Goal: Task Accomplishment & Management: Use online tool/utility

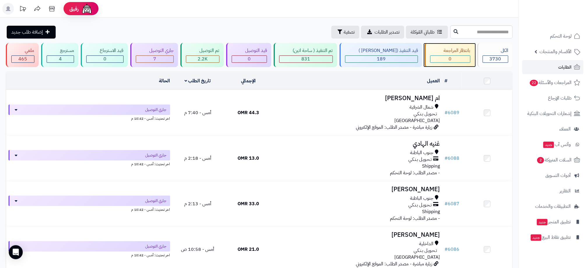
click at [461, 55] on div "0" at bounding box center [450, 58] width 40 height 7
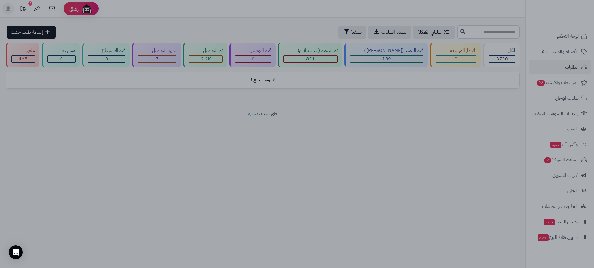
click at [428, 124] on div at bounding box center [297, 134] width 594 height 268
click at [150, 113] on div at bounding box center [297, 134] width 594 height 268
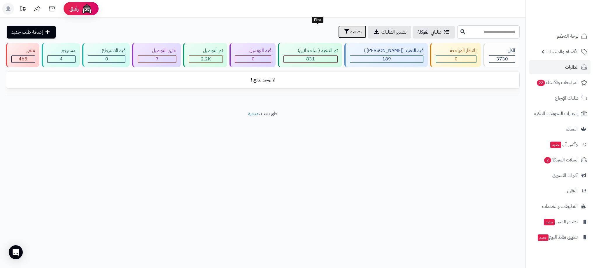
click at [350, 33] on span "تصفية" at bounding box center [355, 31] width 11 height 7
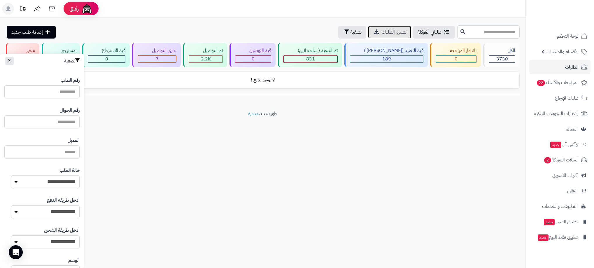
click at [368, 34] on link "تصدير الطلبات" at bounding box center [389, 32] width 43 height 13
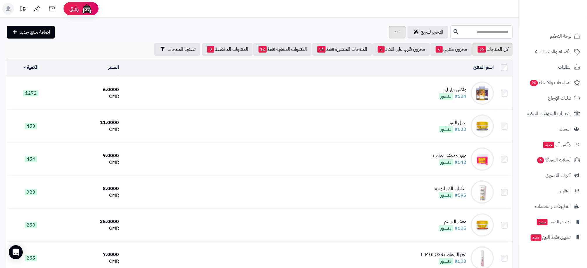
click at [395, 32] on icon at bounding box center [397, 31] width 4 height 1
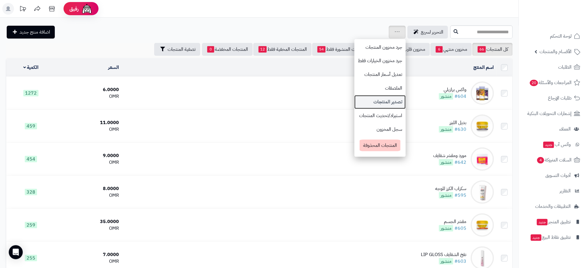
click at [357, 103] on link "تصدير المنتجات" at bounding box center [379, 102] width 51 height 14
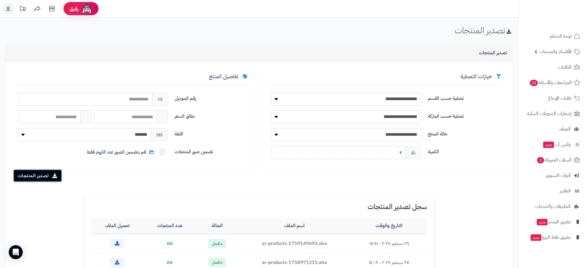
click at [45, 177] on button "تصدير المنتجات" at bounding box center [37, 175] width 49 height 13
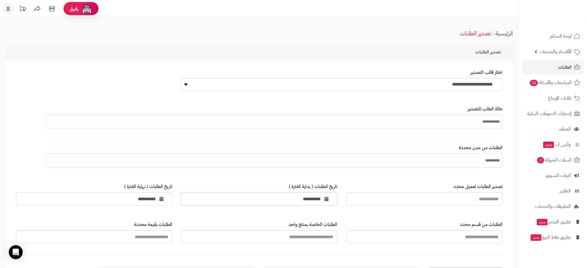
click at [313, 201] on input "**********" at bounding box center [259, 198] width 156 height 13
click at [320, 199] on button "button" at bounding box center [327, 198] width 16 height 10
click at [321, 198] on div "**********" at bounding box center [259, 198] width 156 height 13
type input "**********"
click at [151, 198] on input "**********" at bounding box center [94, 198] width 156 height 13
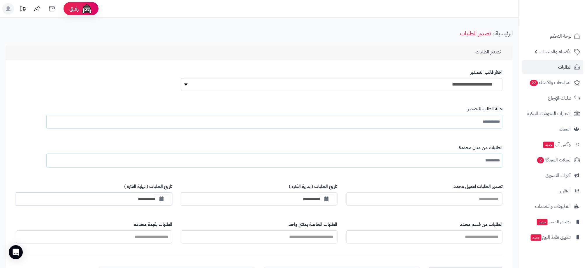
drag, startPoint x: 148, startPoint y: 200, endPoint x: 144, endPoint y: 200, distance: 4.1
click at [144, 200] on input "**********" at bounding box center [94, 198] width 156 height 13
drag, startPoint x: 151, startPoint y: 198, endPoint x: 155, endPoint y: 198, distance: 4.1
click at [155, 198] on div "**********" at bounding box center [94, 198] width 156 height 13
type input "**********"
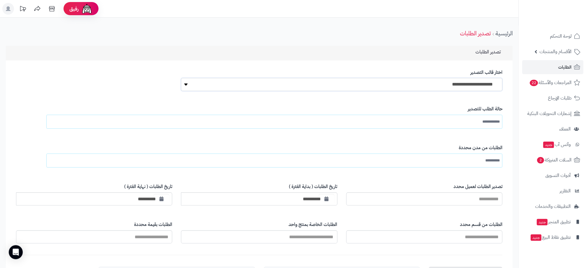
click at [473, 83] on select "**********" at bounding box center [341, 84] width 321 height 13
click at [474, 84] on select "**********" at bounding box center [341, 84] width 321 height 13
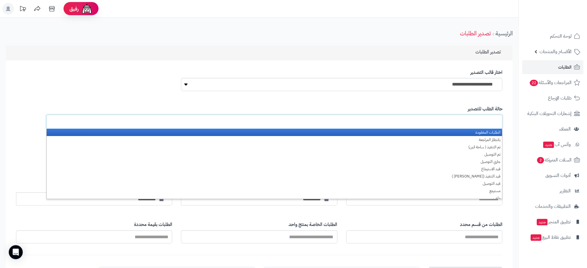
click at [484, 122] on input "text" at bounding box center [485, 121] width 27 height 10
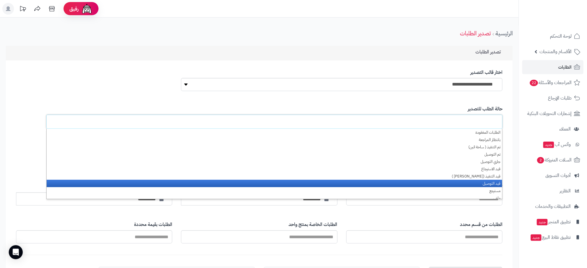
click at [490, 182] on li "قيد التوصيل" at bounding box center [275, 183] width 456 height 7
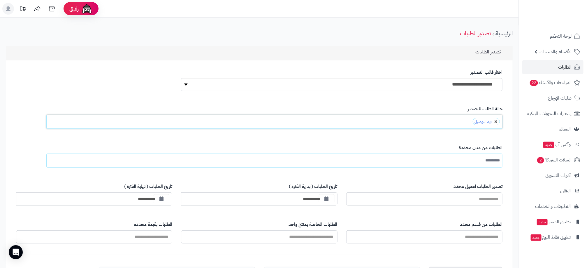
click at [494, 122] on link at bounding box center [495, 121] width 3 height 3
click at [494, 122] on input "text" at bounding box center [496, 121] width 7 height 10
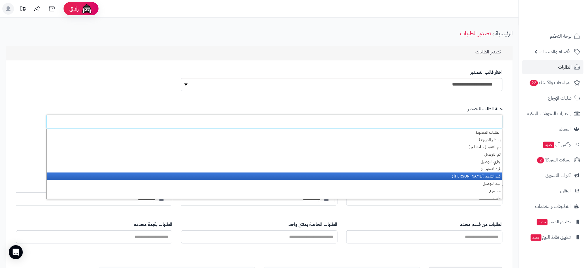
scroll to position [3, 0]
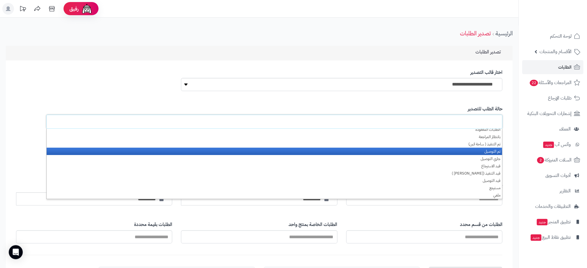
click at [493, 151] on li "تم التوصيل" at bounding box center [275, 150] width 456 height 7
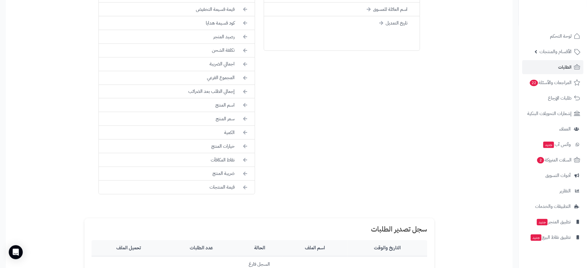
scroll to position [306, 0]
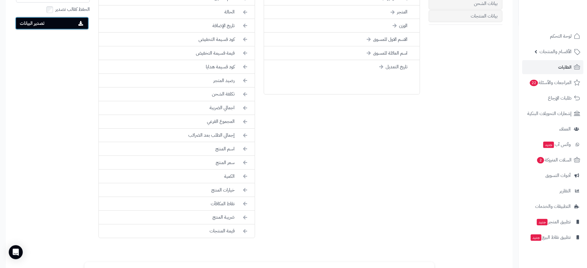
click at [42, 27] on button "تصدير البيانات" at bounding box center [52, 23] width 74 height 13
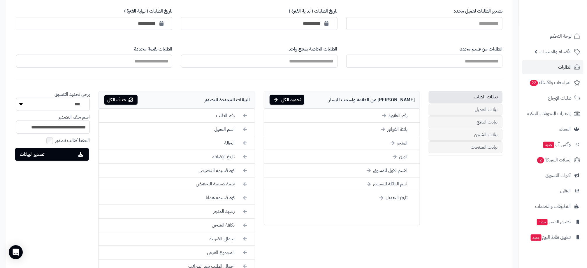
scroll to position [131, 0]
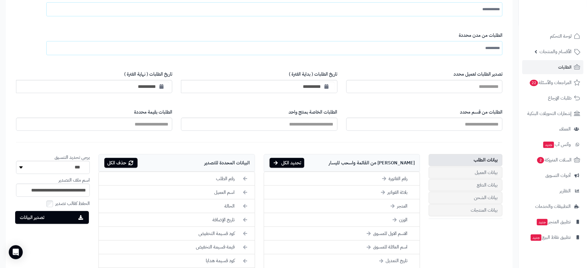
drag, startPoint x: 206, startPoint y: 28, endPoint x: 202, endPoint y: 39, distance: 11.7
click at [206, 28] on div "**********" at bounding box center [279, 44] width 445 height 32
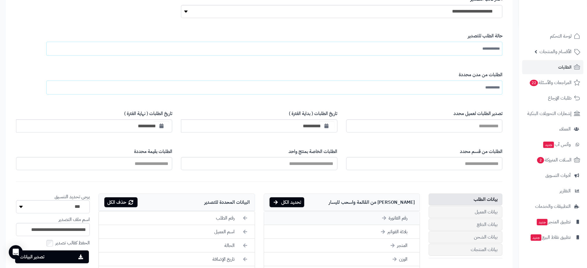
scroll to position [0, 0]
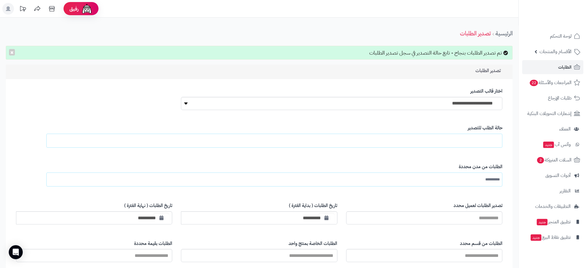
click at [461, 143] on ul at bounding box center [274, 140] width 456 height 14
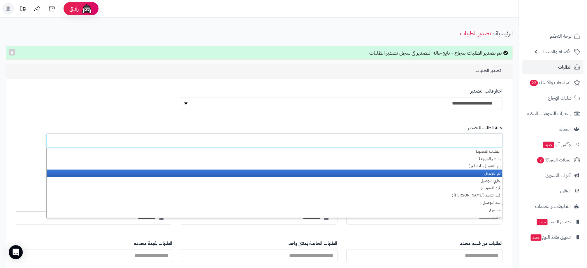
click at [484, 174] on li "تم التوصيل" at bounding box center [275, 172] width 456 height 7
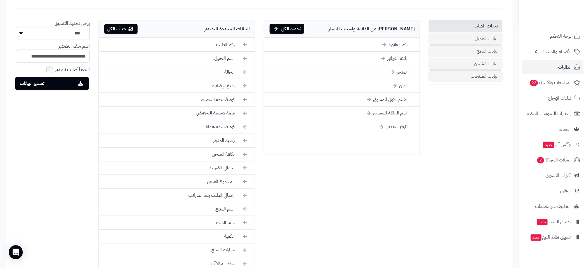
scroll to position [444, 0]
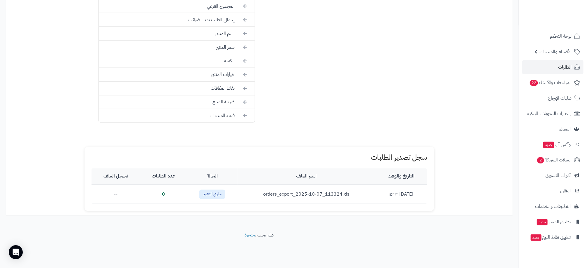
click at [290, 195] on td "orders_export_2025-10-07_113324.xls" at bounding box center [307, 193] width 138 height 19
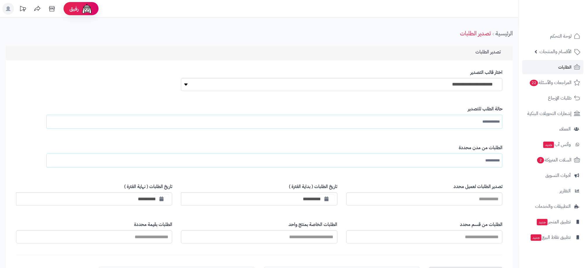
scroll to position [419, 0]
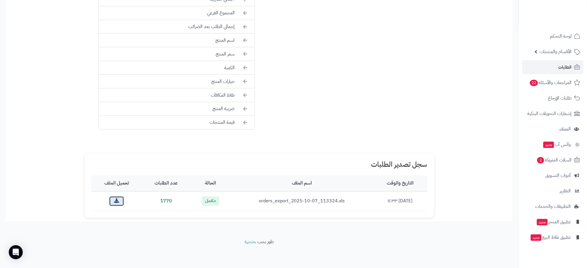
click at [116, 199] on icon at bounding box center [116, 200] width 5 height 5
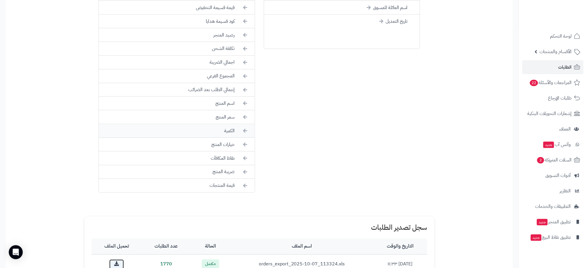
scroll to position [331, 0]
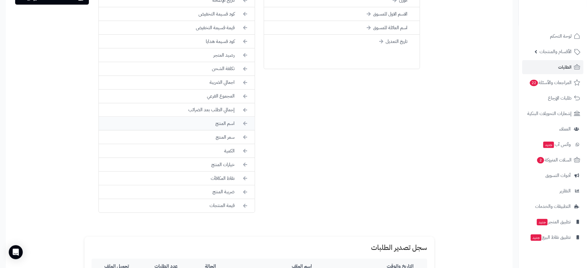
click at [231, 128] on li "اسم المنتج" at bounding box center [177, 124] width 156 height 14
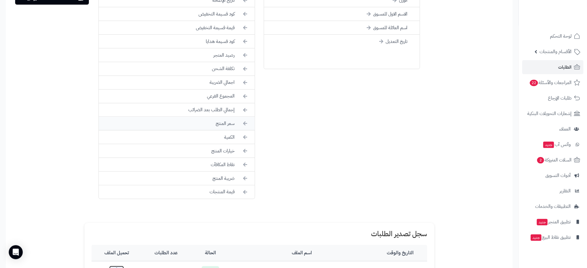
click at [230, 128] on li "سعر المنتج" at bounding box center [177, 124] width 156 height 14
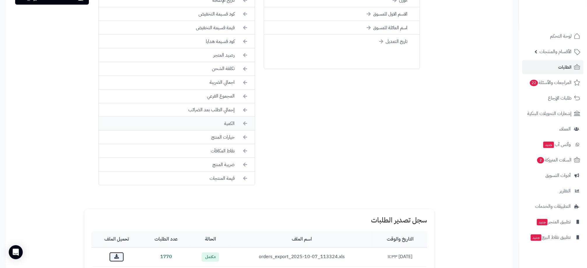
click at [231, 129] on li "الكمية" at bounding box center [177, 124] width 156 height 14
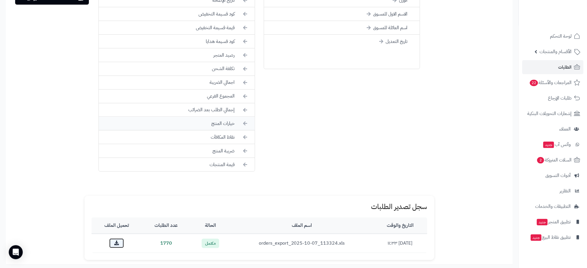
click at [230, 129] on li "خيارات المنتج" at bounding box center [177, 124] width 156 height 14
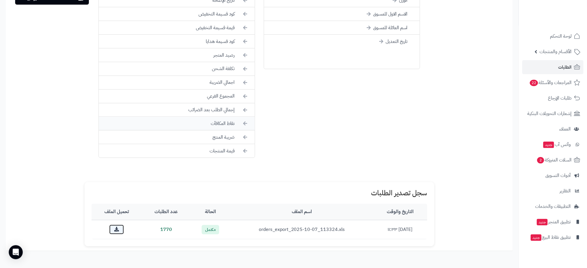
click at [229, 128] on li "نقاط المكافآت" at bounding box center [177, 124] width 156 height 14
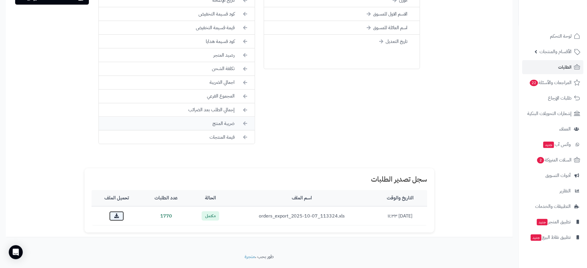
click at [228, 128] on li "ضريبة المنتج" at bounding box center [177, 124] width 156 height 14
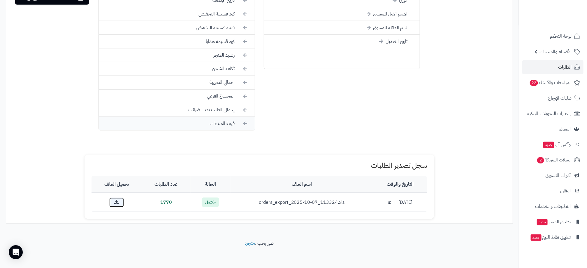
click at [227, 125] on li "قيمة المنتجات" at bounding box center [177, 123] width 156 height 13
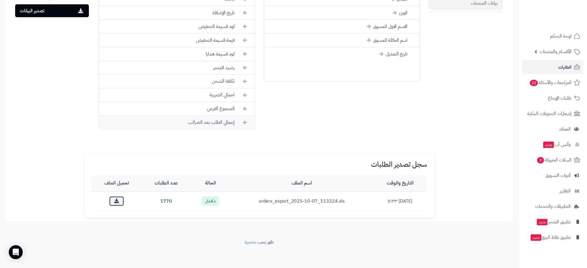
click at [229, 121] on li "إجمالي الطلب بعد الضرائب" at bounding box center [177, 122] width 156 height 13
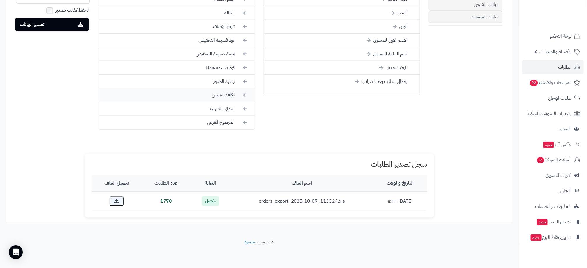
scroll to position [294, 0]
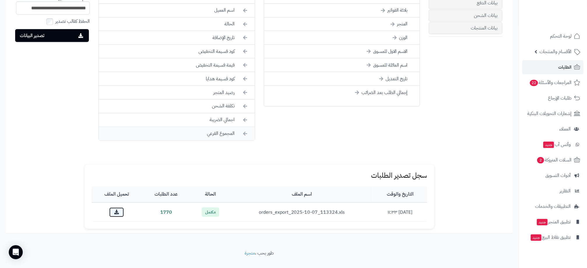
click at [229, 135] on li "المجموع الفرعي" at bounding box center [177, 133] width 156 height 13
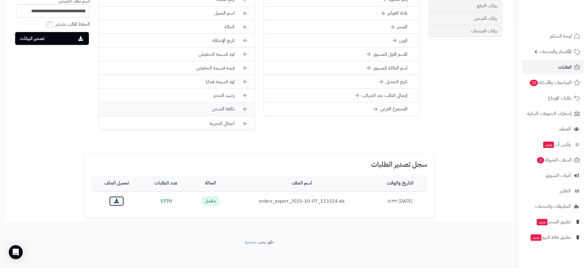
drag, startPoint x: 229, startPoint y: 126, endPoint x: 229, endPoint y: 119, distance: 7.3
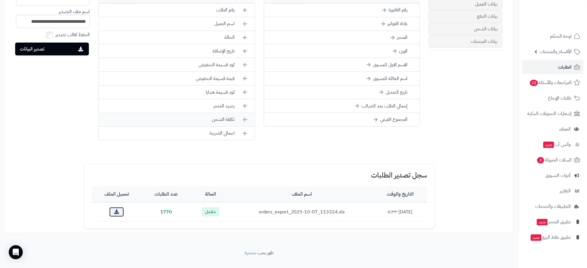
click at [230, 124] on li "تكلفة الشحن" at bounding box center [177, 120] width 156 height 14
click at [230, 113] on li "رصيد المتجر" at bounding box center [177, 106] width 156 height 14
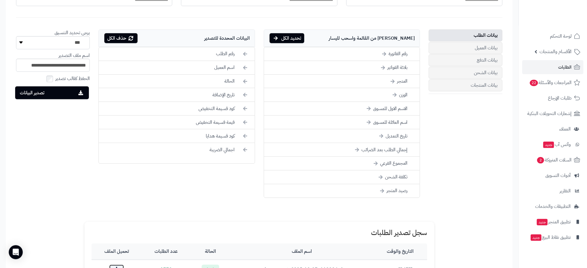
scroll to position [193, 0]
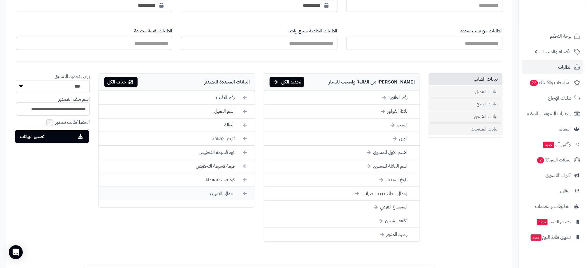
click at [226, 194] on li "اجمالي الضريبة" at bounding box center [177, 193] width 156 height 13
click at [231, 155] on li "كود قسيمة التخفيض" at bounding box center [177, 152] width 156 height 14
click at [231, 156] on li "قيمة قسيمة التخفيض" at bounding box center [177, 152] width 156 height 14
click at [229, 156] on li "كود قسيمة هدايا" at bounding box center [177, 151] width 156 height 13
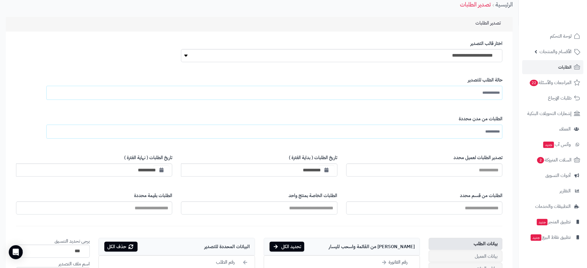
scroll to position [0, 0]
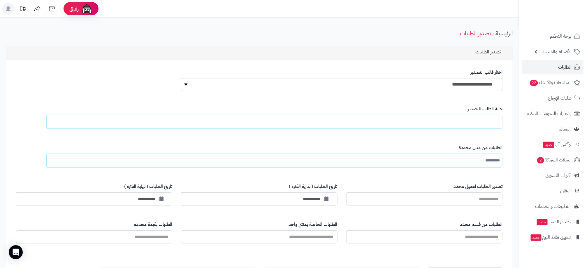
click at [475, 126] on input "text" at bounding box center [485, 121] width 27 height 10
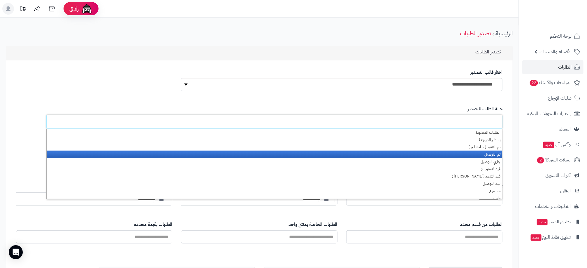
click at [486, 155] on li "تم التوصيل" at bounding box center [275, 153] width 456 height 7
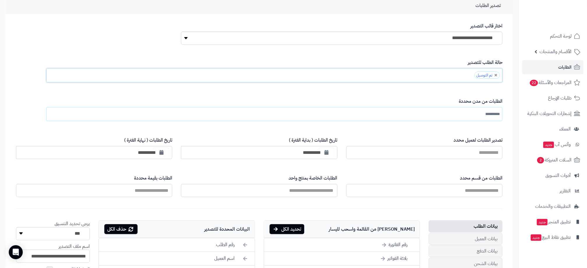
scroll to position [175, 0]
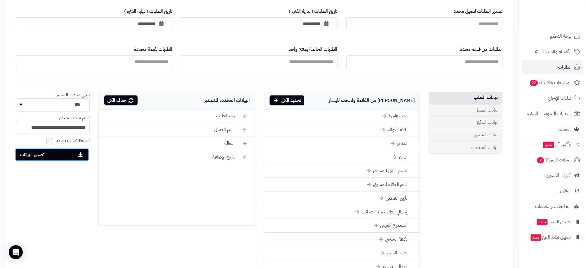
click at [66, 159] on button "تصدير البيانات" at bounding box center [52, 154] width 74 height 13
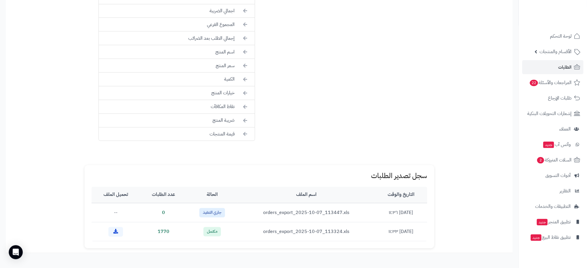
scroll to position [437, 0]
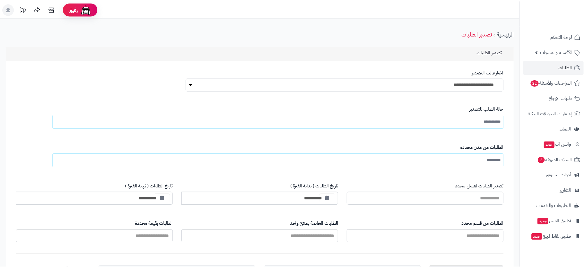
scroll to position [418, 0]
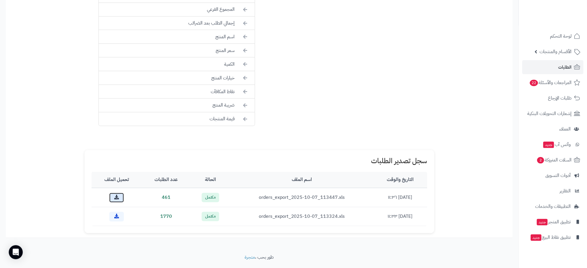
click at [115, 199] on icon at bounding box center [116, 197] width 5 height 5
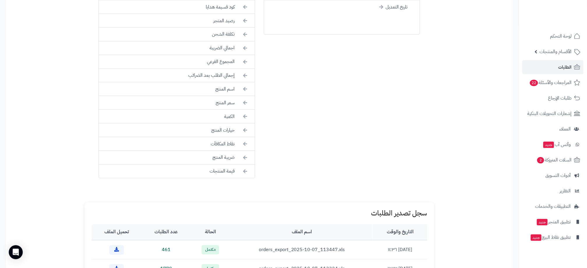
scroll to position [374, 0]
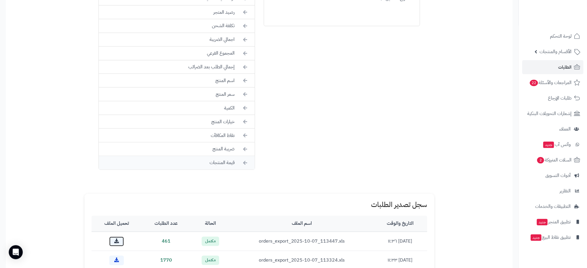
click at [234, 166] on li "قيمة المنتجات" at bounding box center [177, 162] width 156 height 13
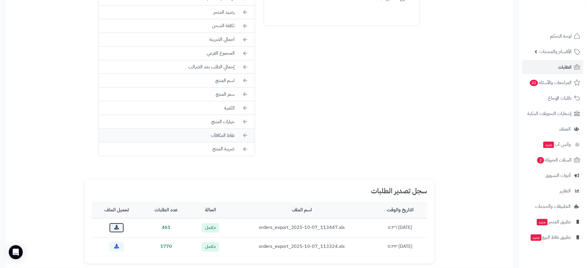
click at [229, 140] on li "نقاط المكافآت" at bounding box center [177, 136] width 156 height 14
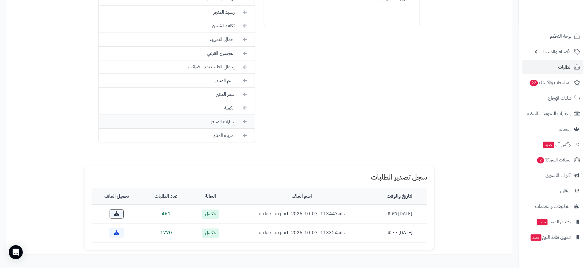
click at [226, 127] on li "خيارات المنتج" at bounding box center [177, 122] width 156 height 14
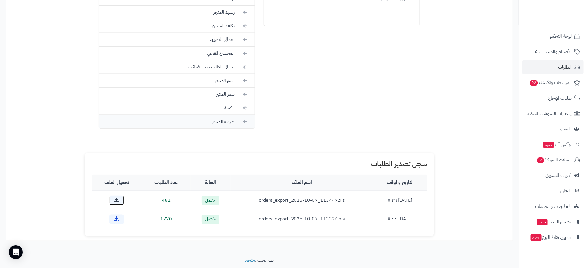
click at [226, 128] on li "ضريبة المنتج" at bounding box center [177, 121] width 156 height 13
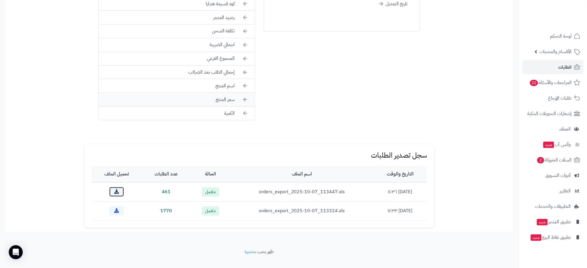
click at [228, 103] on li "سعر المنتج" at bounding box center [177, 100] width 156 height 14
click at [230, 91] on li "إجمالي الطلب بعد الضرائب" at bounding box center [177, 87] width 156 height 14
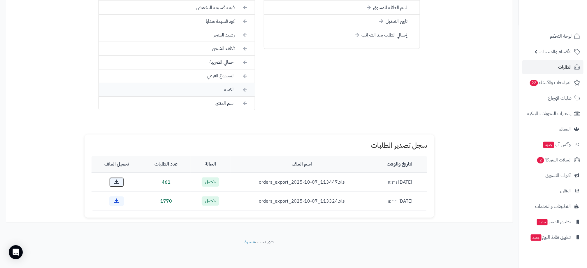
click at [229, 90] on li "الكمية" at bounding box center [177, 90] width 156 height 14
click at [229, 90] on li "المجموع الفرعي" at bounding box center [177, 90] width 156 height 14
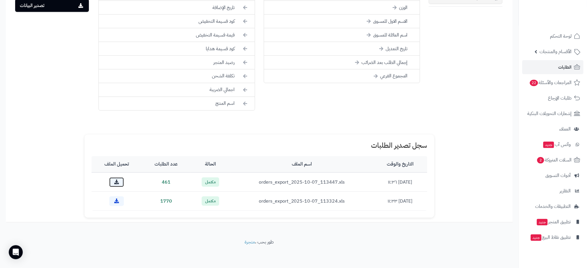
click at [229, 90] on li "اجمالي الضريبة" at bounding box center [177, 90] width 156 height 14
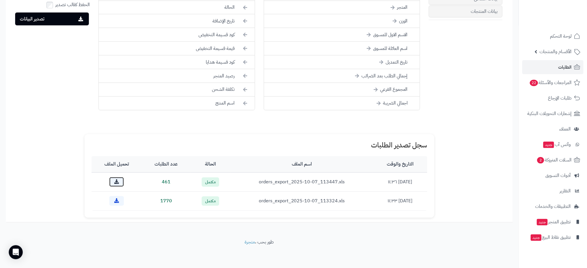
scroll to position [313, 0]
click at [229, 90] on li "تكلفة الشحن" at bounding box center [177, 90] width 156 height 14
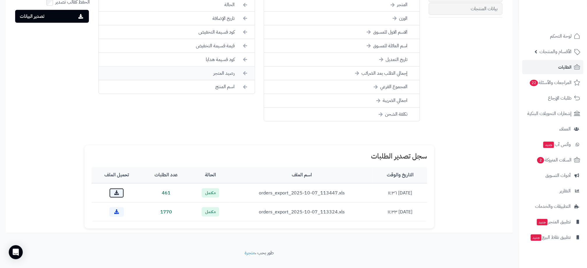
click at [229, 80] on li "رصيد المتجر" at bounding box center [177, 73] width 156 height 14
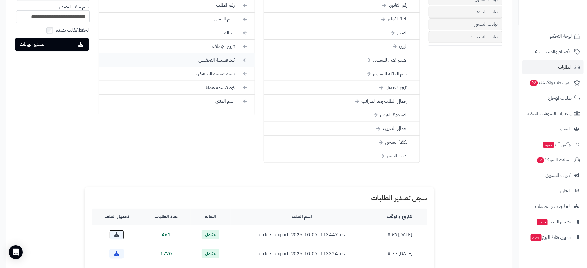
scroll to position [270, 0]
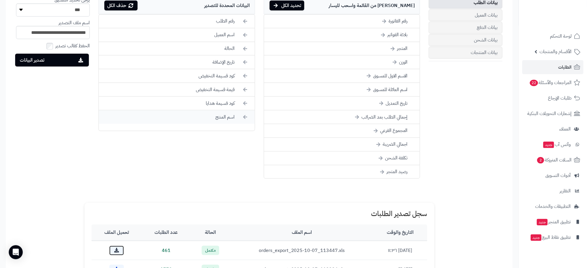
click at [230, 117] on li "اسم المنتج" at bounding box center [177, 116] width 156 height 13
click at [229, 103] on li "كود قسيمة هدايا" at bounding box center [177, 102] width 156 height 13
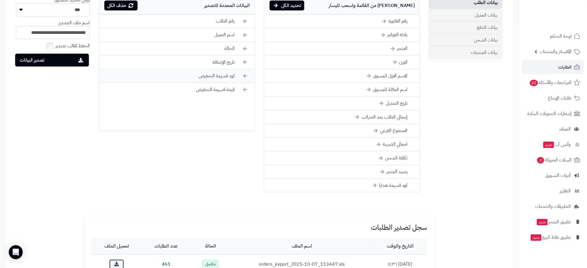
click at [231, 79] on li "كود قسيمة التخفيض" at bounding box center [177, 76] width 156 height 14
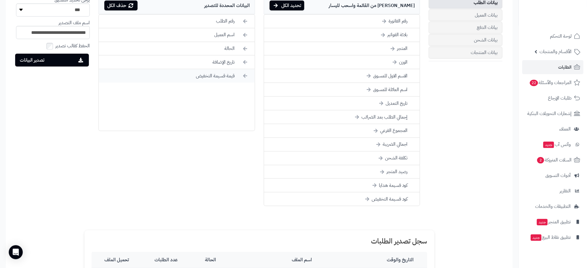
click at [229, 78] on li "قيمة قسيمة التخفيض" at bounding box center [177, 75] width 156 height 13
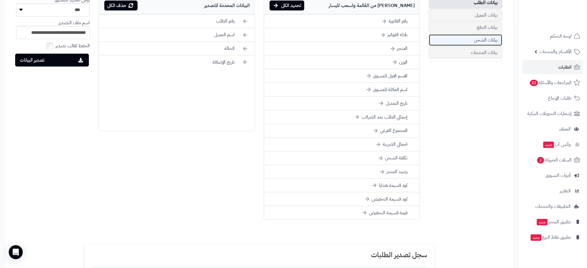
click at [470, 44] on link "بيانات الشحن" at bounding box center [466, 40] width 74 height 12
click at [407, 106] on li "الحي" at bounding box center [342, 103] width 156 height 14
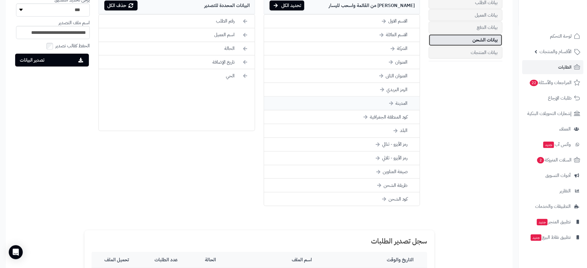
click at [405, 106] on li "المدينة" at bounding box center [342, 103] width 156 height 14
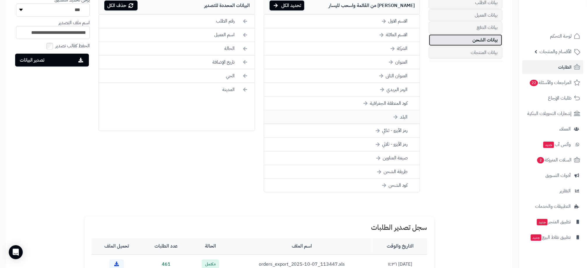
click at [406, 119] on li "البلد" at bounding box center [342, 117] width 156 height 14
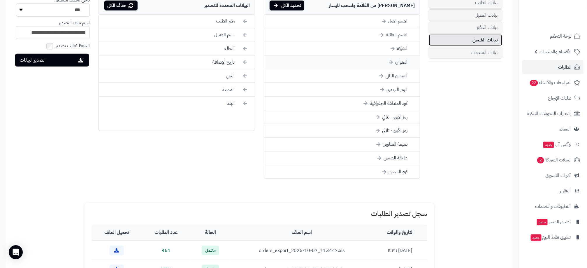
click at [399, 65] on li "العنوان" at bounding box center [342, 62] width 156 height 14
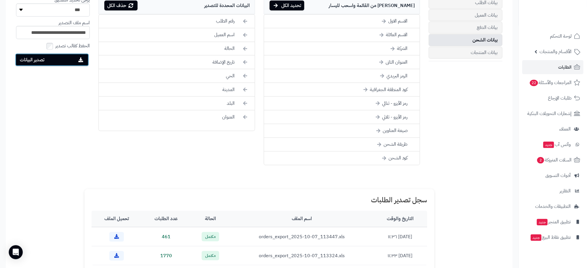
click at [55, 61] on button "تصدير البيانات" at bounding box center [52, 59] width 74 height 13
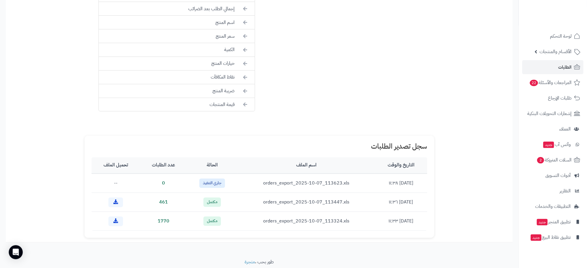
scroll to position [476, 0]
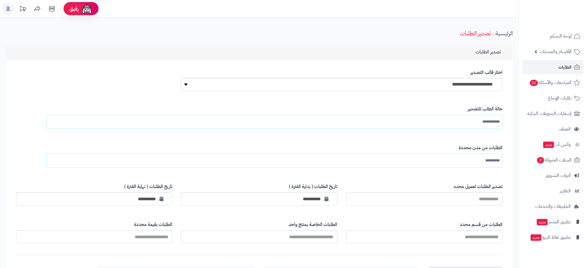
scroll to position [457, 0]
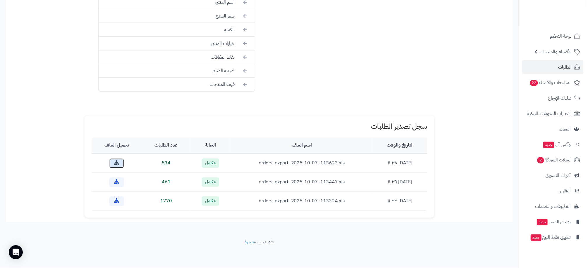
click at [116, 161] on icon at bounding box center [116, 162] width 5 height 5
